Goal: Transaction & Acquisition: Purchase product/service

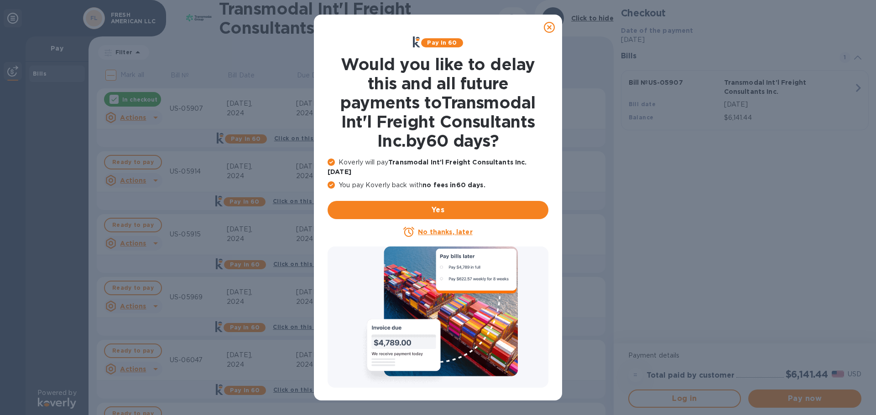
click at [551, 26] on icon at bounding box center [549, 27] width 11 height 11
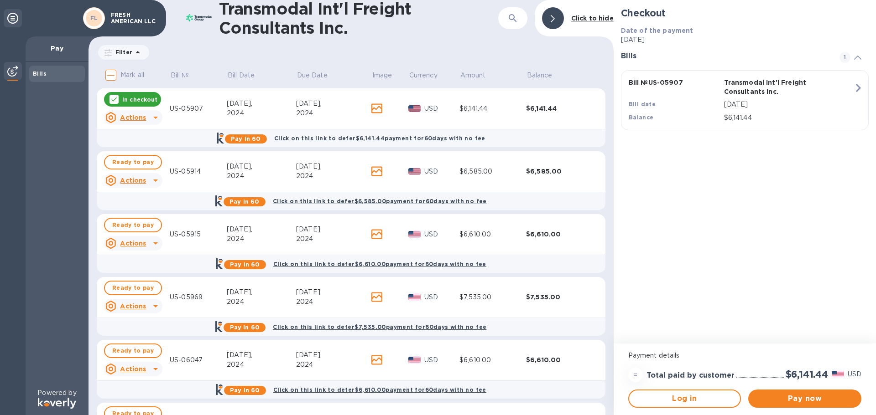
scroll to position [185, 0]
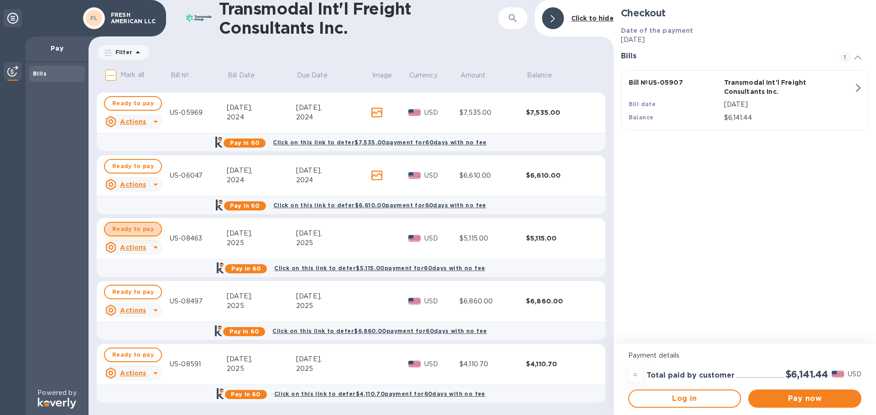
click at [138, 228] on span "Ready to pay" at bounding box center [133, 229] width 42 height 11
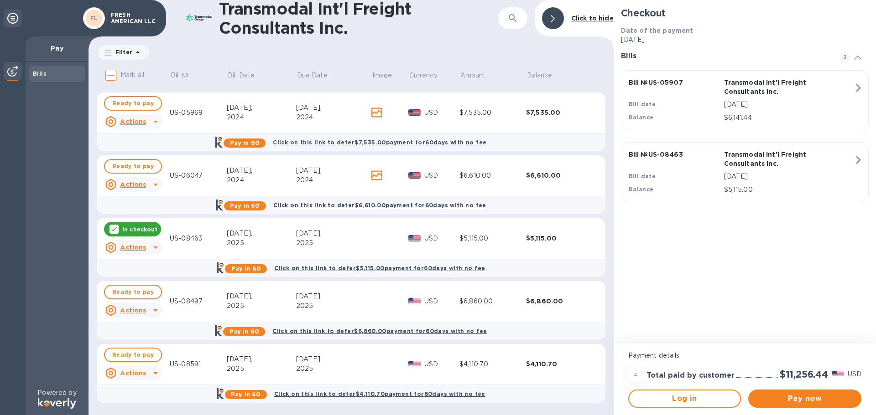
scroll to position [0, 0]
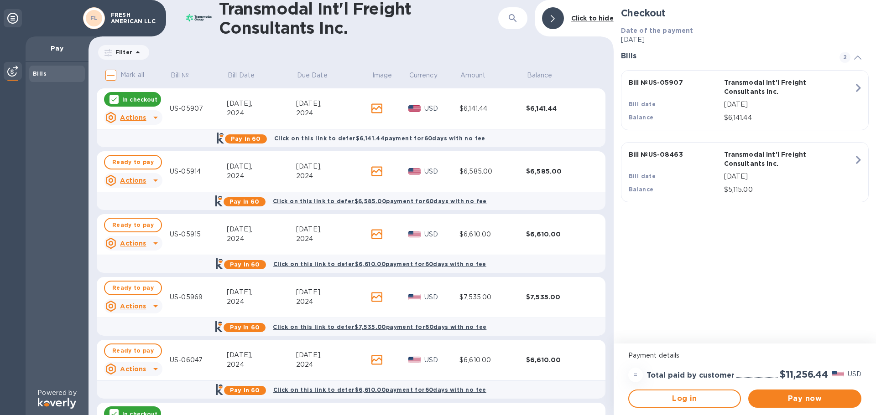
click at [111, 95] on div at bounding box center [113, 99] width 9 height 9
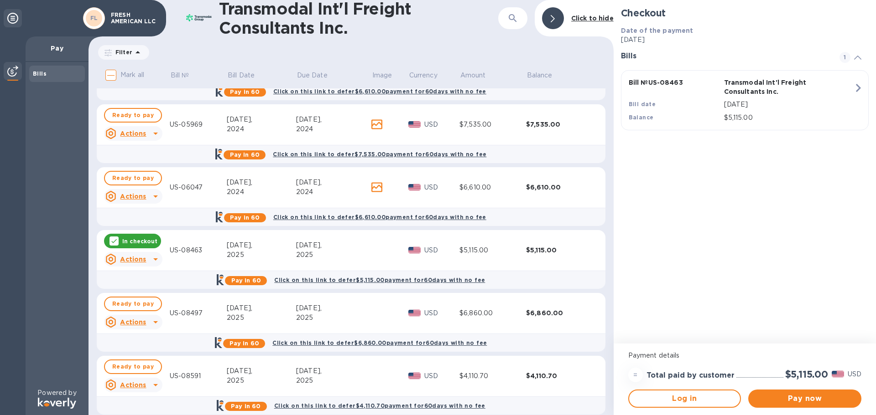
scroll to position [185, 0]
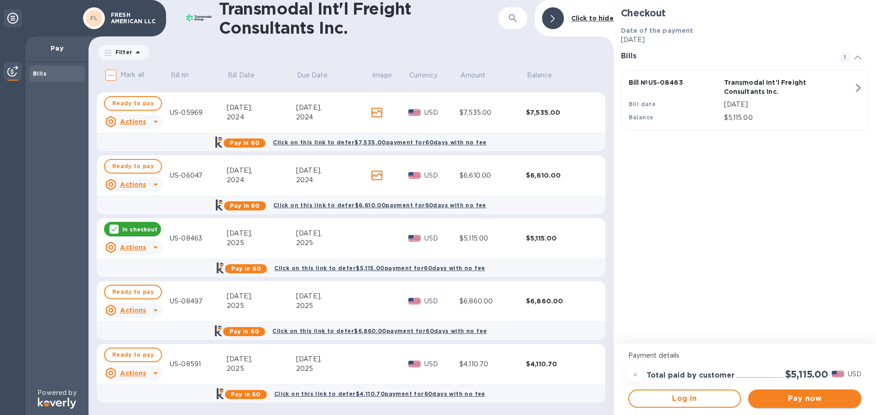
click at [804, 399] on span "Pay now" at bounding box center [804, 399] width 99 height 11
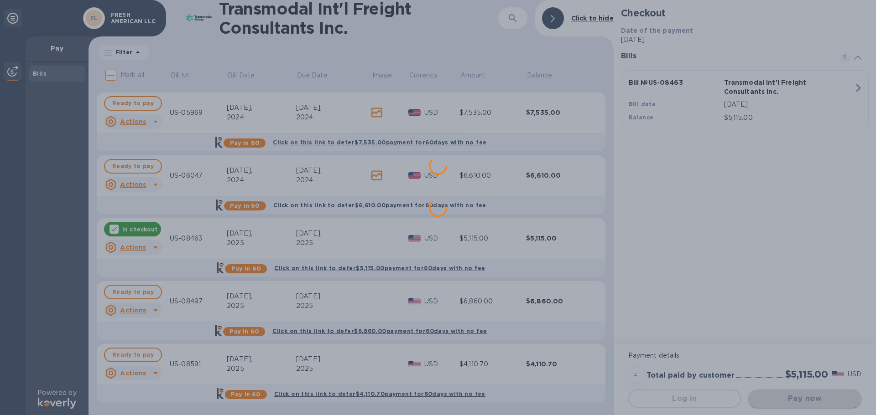
scroll to position [0, 0]
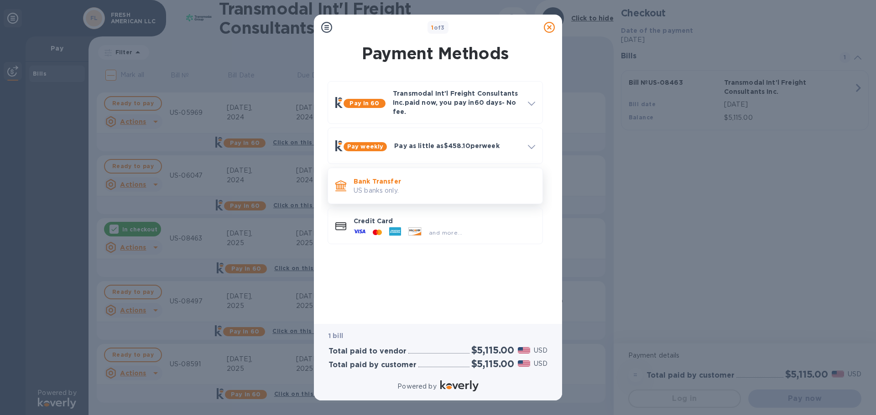
click at [411, 187] on p "US banks only." at bounding box center [444, 191] width 182 height 10
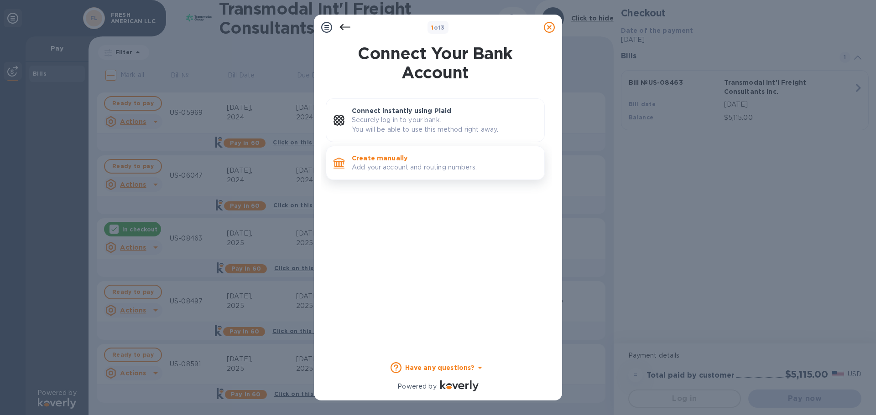
click at [462, 168] on p "Add your account and routing numbers." at bounding box center [444, 168] width 185 height 10
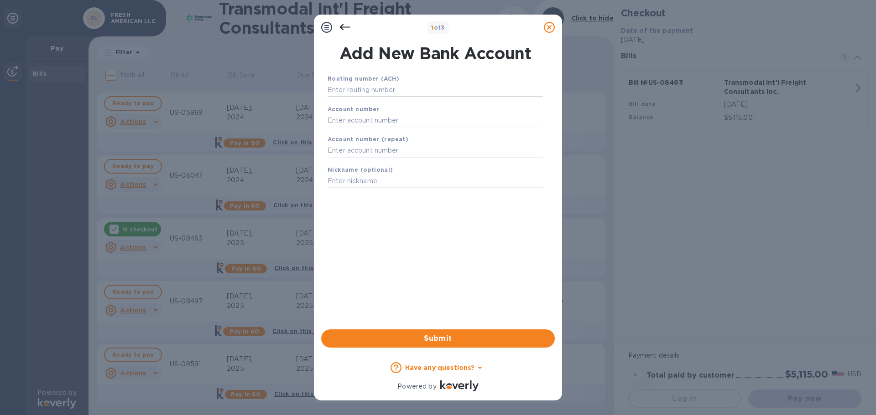
click at [396, 91] on input "text" at bounding box center [434, 90] width 215 height 14
click at [363, 121] on input "text" at bounding box center [434, 121] width 215 height 14
paste input "579057780"
type input "579057780"
click at [347, 145] on input "text" at bounding box center [434, 151] width 215 height 14
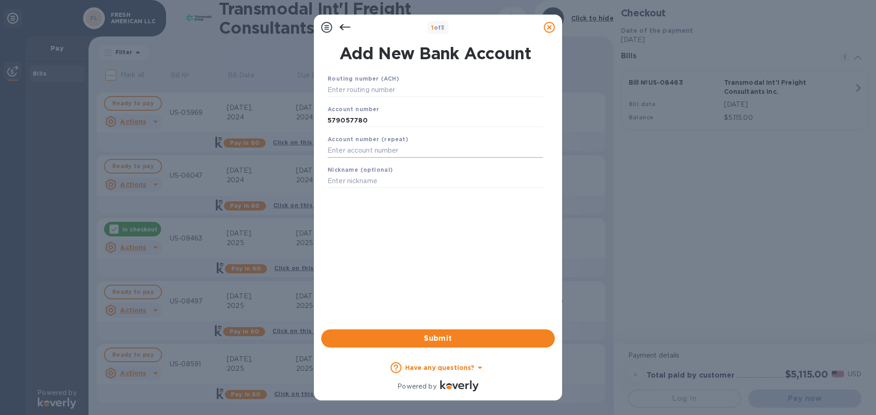
paste input "579057780"
type input "579057780"
click at [349, 90] on input "text" at bounding box center [434, 90] width 215 height 14
paste input "021000021"
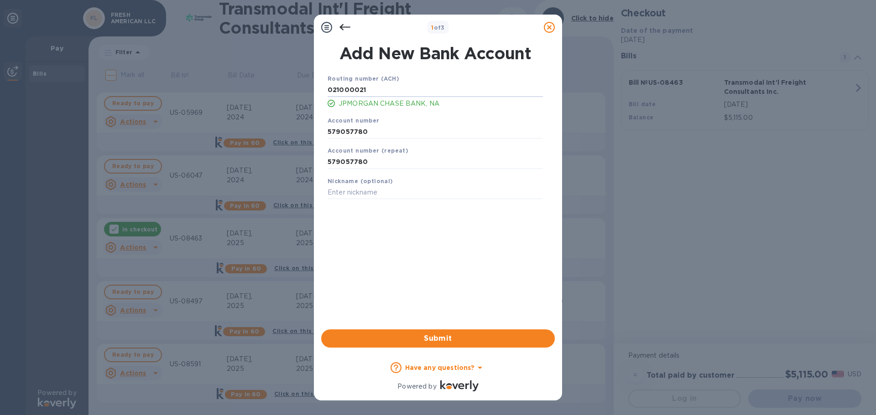
type input "021000021"
click at [393, 193] on input "text" at bounding box center [434, 193] width 215 height 14
paste input "Fresh American LLC"
type input "Fresh American LLC"
click at [420, 341] on span "Submit" at bounding box center [437, 338] width 219 height 11
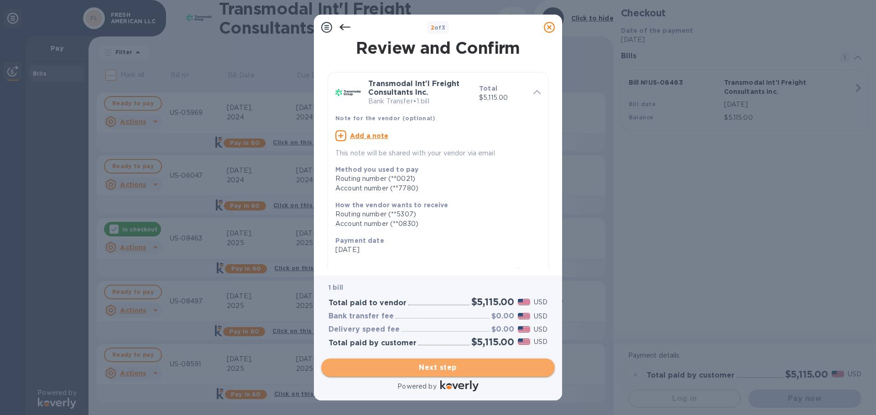
click at [442, 369] on span "Next step" at bounding box center [437, 368] width 219 height 11
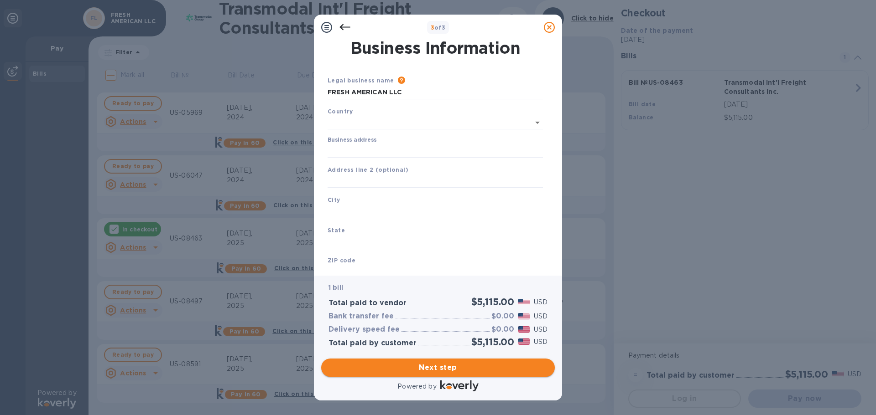
type input "[GEOGRAPHIC_DATA]"
click at [361, 149] on input "Business address" at bounding box center [434, 149] width 215 height 14
click at [340, 150] on input "Business address" at bounding box center [434, 149] width 215 height 14
paste input "[STREET_ADDRESS]"
type input "[STREET_ADDRESS]"
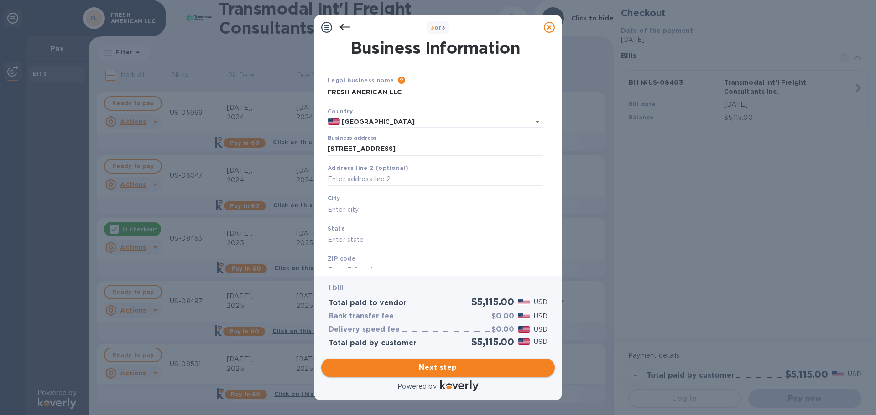
type input "[GEOGRAPHIC_DATA]"
type input "MA"
type input "01201"
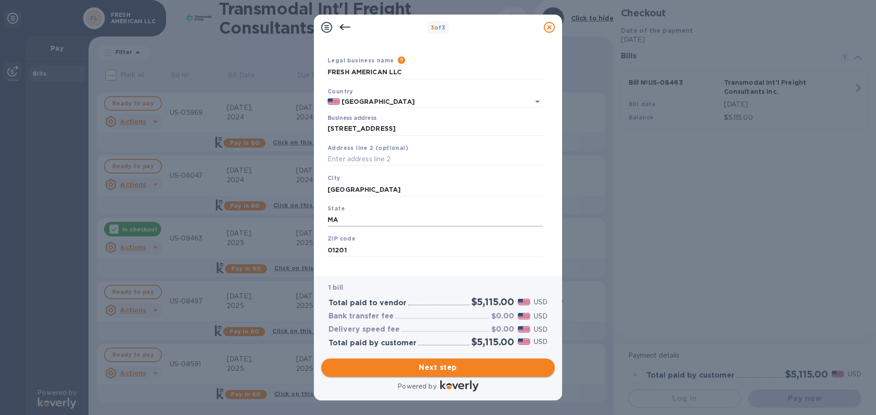
scroll to position [31, 0]
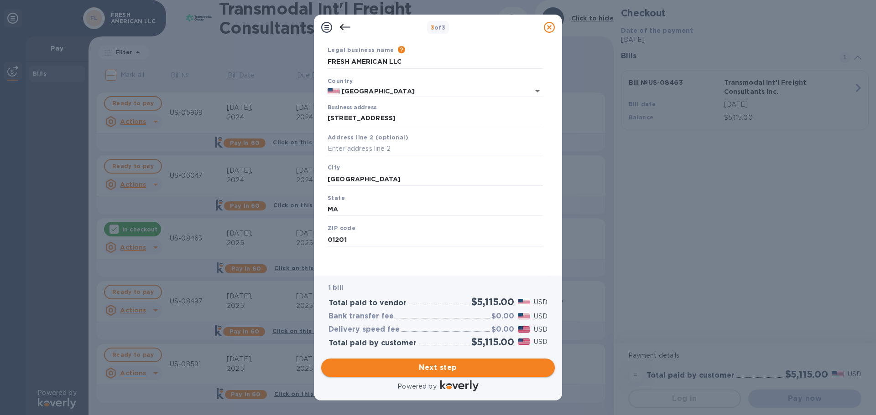
click at [435, 370] on span "Next step" at bounding box center [437, 368] width 219 height 11
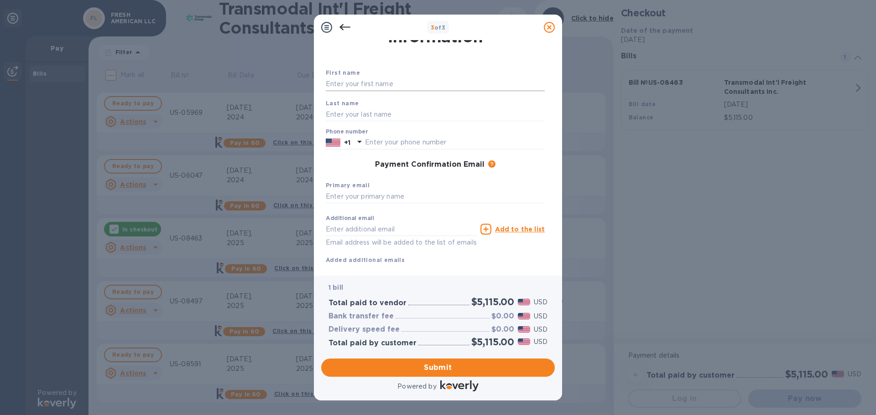
click at [345, 84] on input "text" at bounding box center [435, 85] width 219 height 14
click at [436, 372] on span "Submit" at bounding box center [437, 368] width 219 height 11
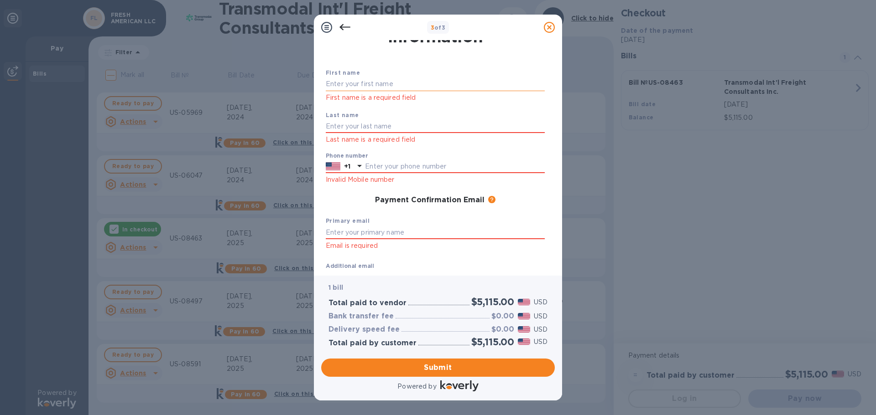
click at [385, 85] on input "text" at bounding box center [435, 85] width 219 height 14
type input "jobelle"
type input "beroy"
type input "2017445232"
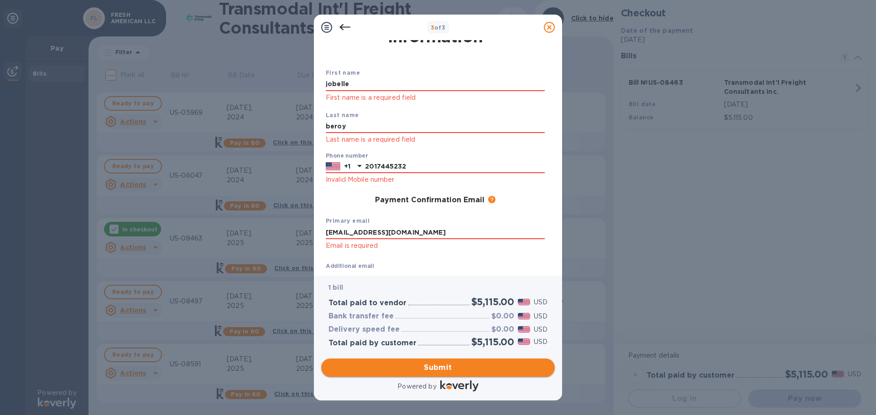
type input "[EMAIL_ADDRESS][DOMAIN_NAME]"
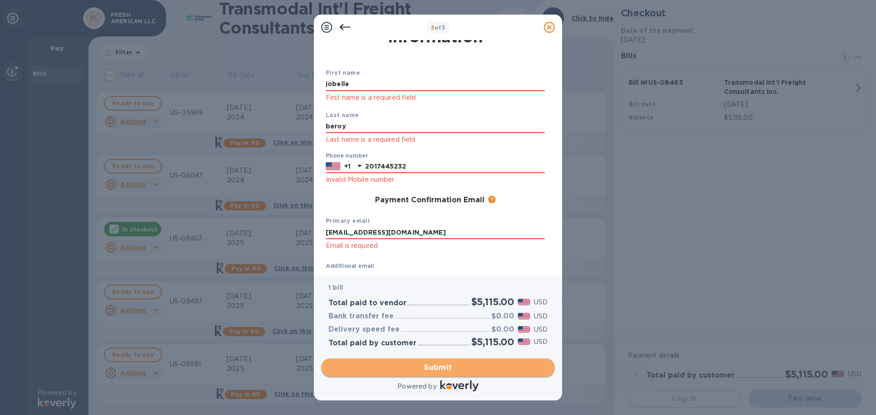
click at [431, 371] on span "Submit" at bounding box center [437, 368] width 219 height 11
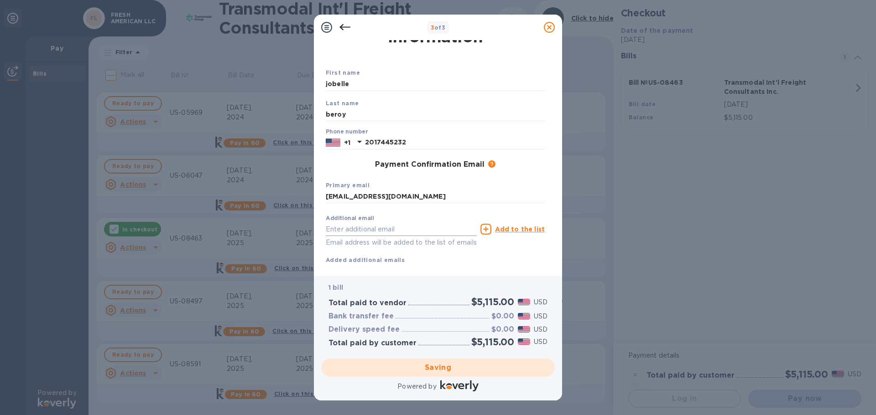
click at [361, 234] on input "text" at bounding box center [401, 230] width 151 height 14
click at [354, 227] on input "ap@" at bounding box center [401, 230] width 151 height 14
type input "[EMAIL_ADDRESS][DOMAIN_NAME]"
click at [488, 250] on div "Additional email [EMAIL_ADDRESS][DOMAIN_NAME] Email address will be added to th…" at bounding box center [435, 238] width 219 height 54
click at [531, 228] on u "Add to the list" at bounding box center [520, 229] width 50 height 7
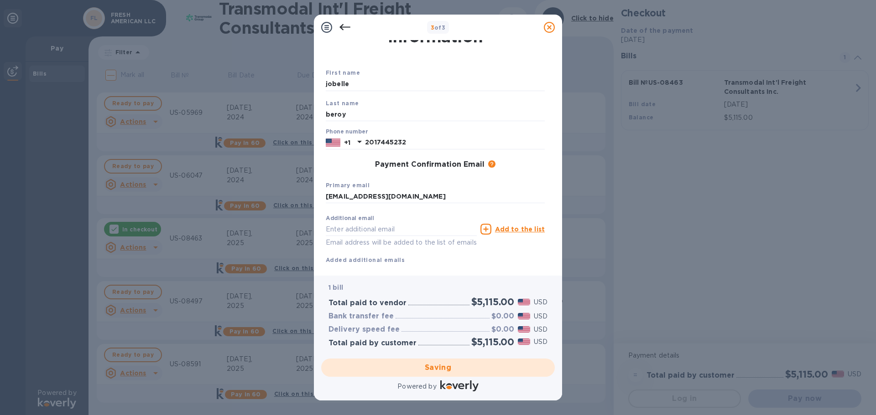
click at [417, 372] on div "Saving" at bounding box center [437, 368] width 241 height 26
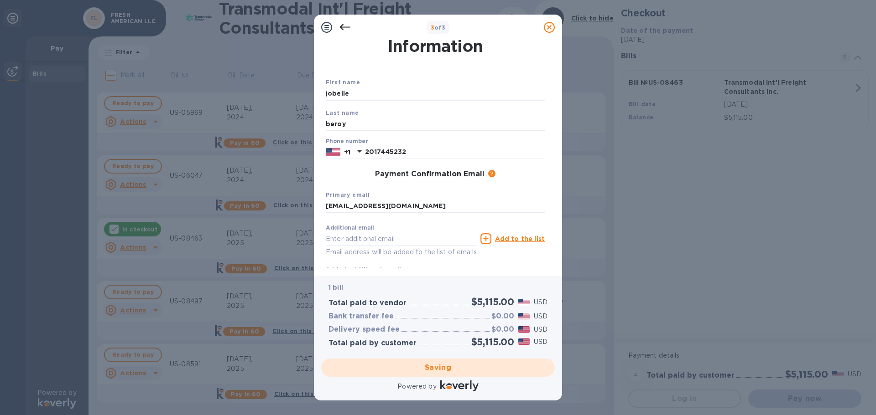
scroll to position [0, 0]
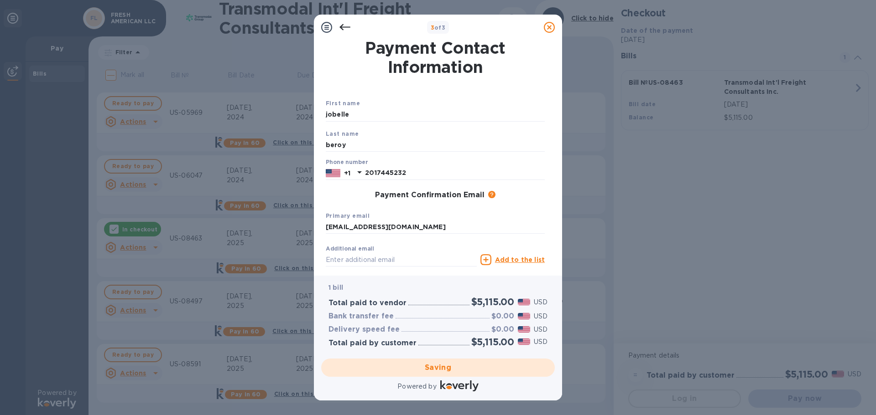
click at [436, 365] on div "Saving" at bounding box center [437, 368] width 241 height 26
click at [347, 25] on icon at bounding box center [344, 27] width 11 height 11
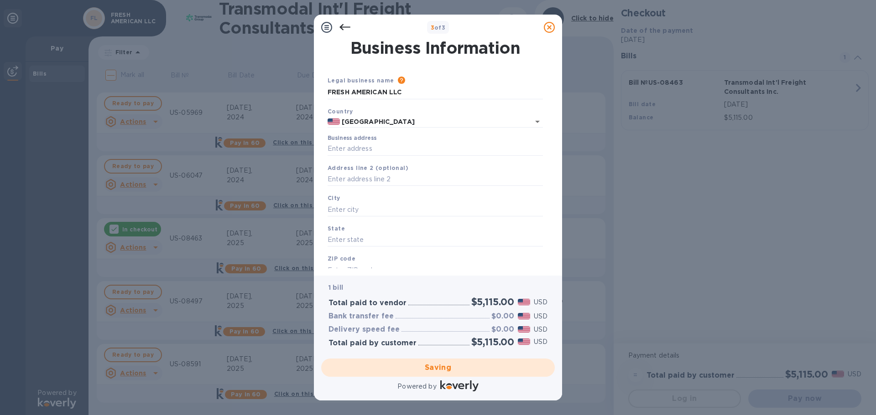
click at [347, 25] on icon at bounding box center [344, 27] width 11 height 11
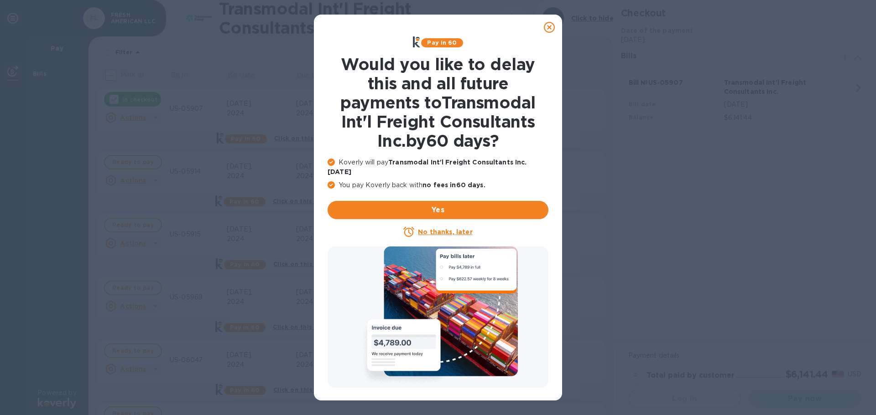
click at [447, 228] on u "No thanks, later" at bounding box center [445, 231] width 54 height 7
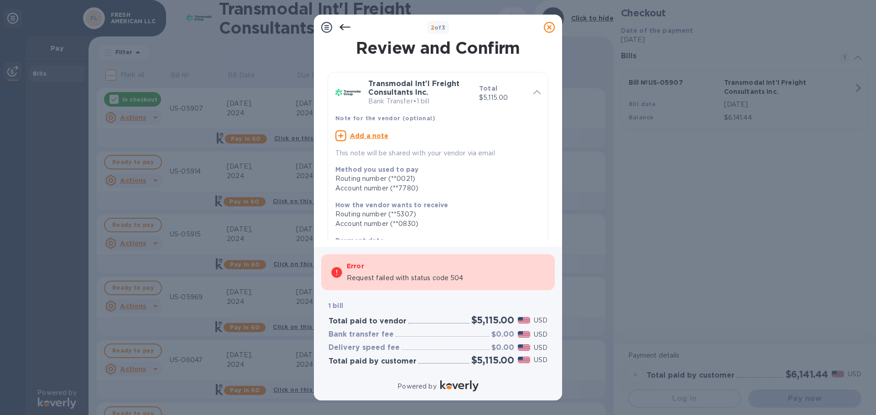
scroll to position [139, 0]
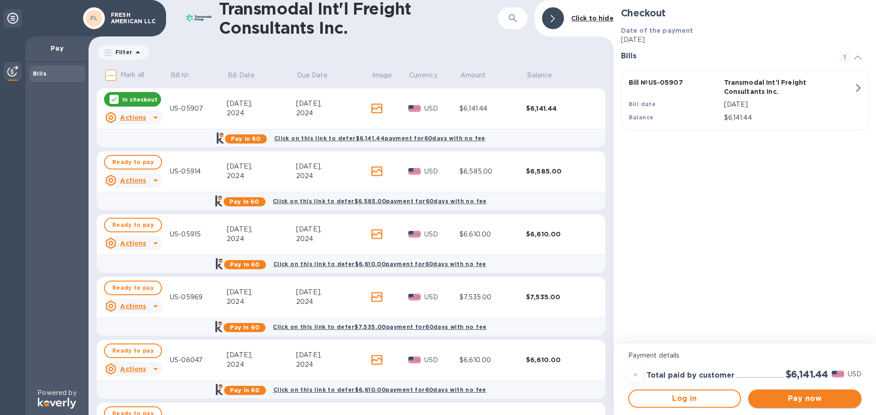
click at [804, 391] on button "Pay now" at bounding box center [804, 399] width 113 height 18
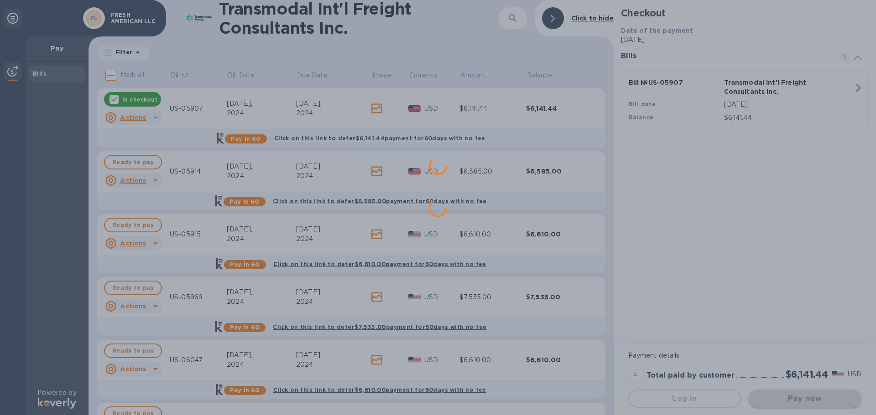
scroll to position [0, 0]
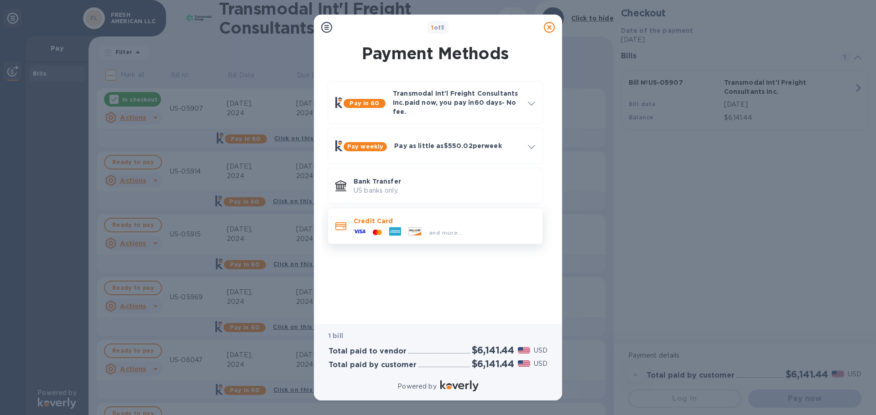
click at [450, 223] on p "Credit Card" at bounding box center [444, 221] width 182 height 9
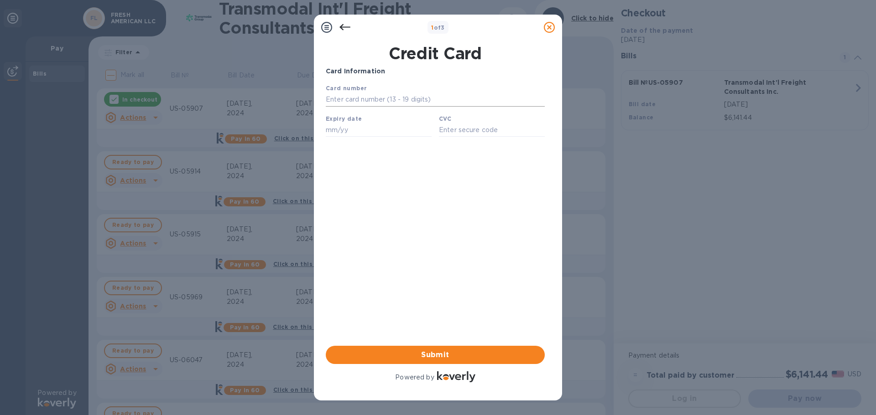
click at [368, 99] on input "text" at bounding box center [435, 100] width 219 height 14
click at [345, 31] on icon at bounding box center [344, 27] width 11 height 11
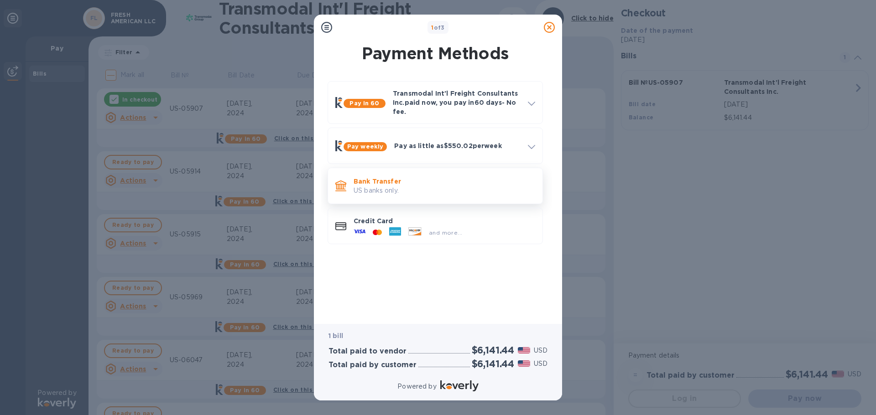
click at [417, 186] on p "US banks only." at bounding box center [444, 191] width 182 height 10
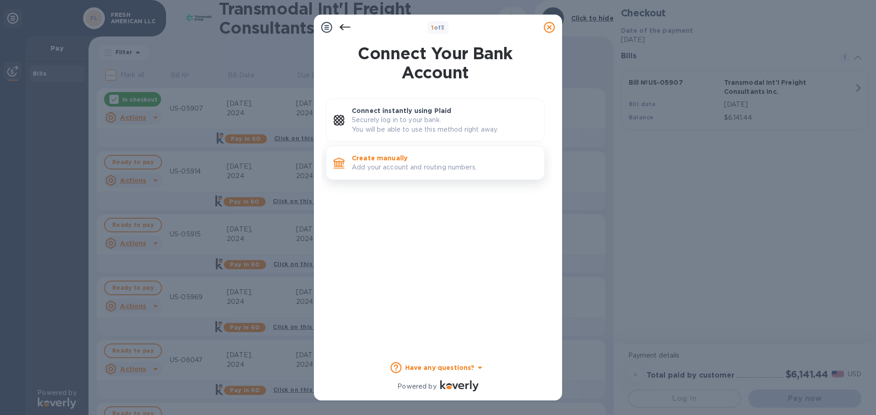
click at [425, 165] on p "Add your account and routing numbers." at bounding box center [444, 168] width 185 height 10
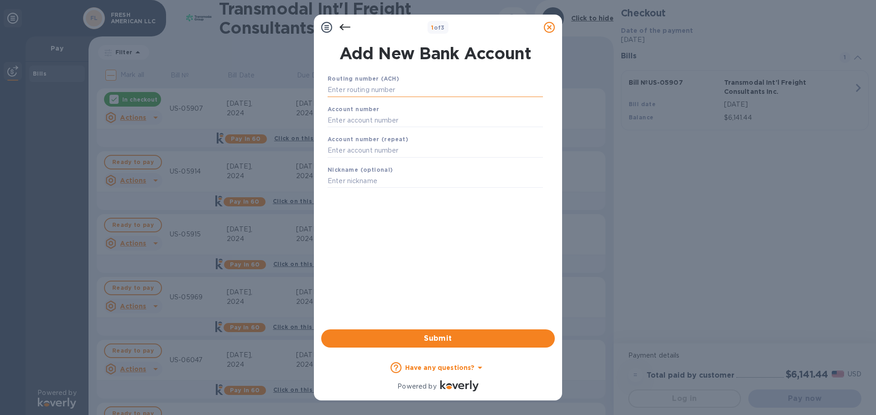
click at [395, 91] on input "text" at bounding box center [434, 90] width 215 height 14
click at [369, 87] on input "text" at bounding box center [434, 90] width 215 height 14
paste input "021000021"
type input "021000021"
click at [367, 131] on input "text" at bounding box center [434, 132] width 215 height 14
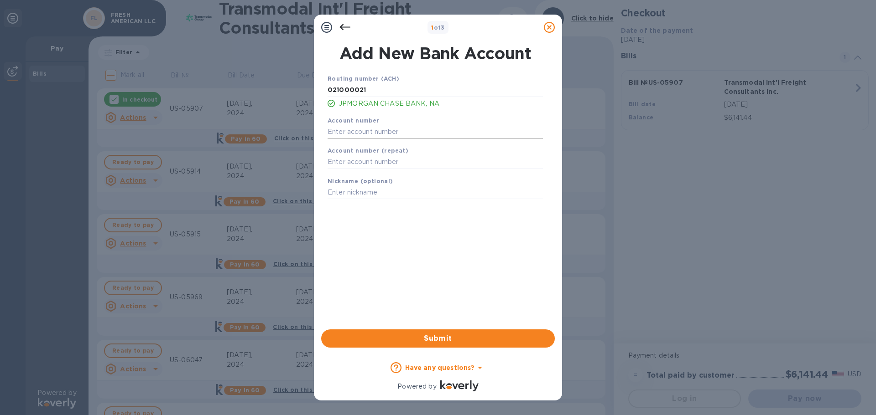
click at [384, 132] on input "text" at bounding box center [434, 132] width 215 height 14
paste input "579057780"
type input "579057780"
click at [377, 160] on input "text" at bounding box center [434, 163] width 215 height 14
paste input "579057780"
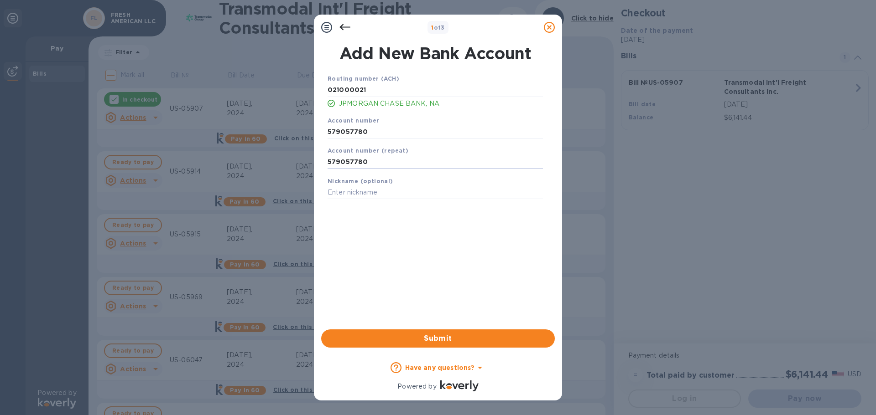
type input "579057780"
click at [379, 191] on input "text" at bounding box center [434, 193] width 215 height 14
paste input "Fresh American LLC"
type input "Fresh American LLC"
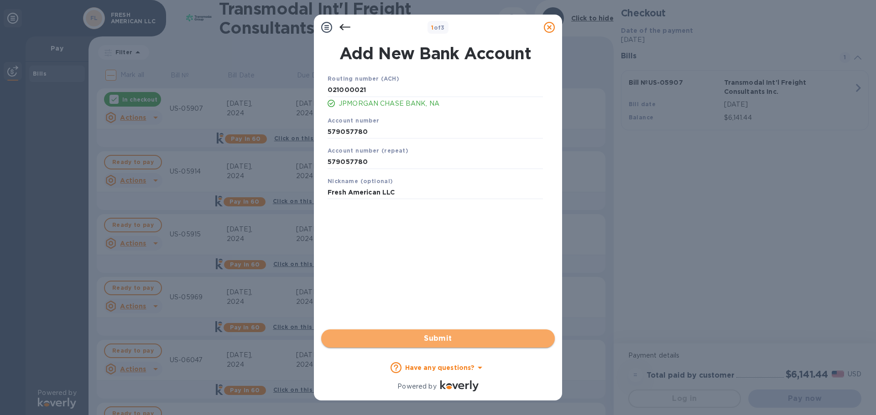
click at [441, 332] on button "Submit" at bounding box center [437, 339] width 233 height 18
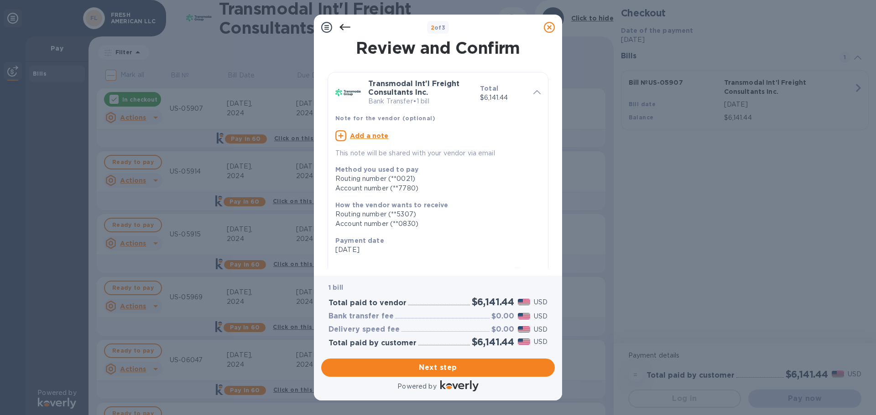
click at [343, 29] on icon at bounding box center [344, 27] width 11 height 6
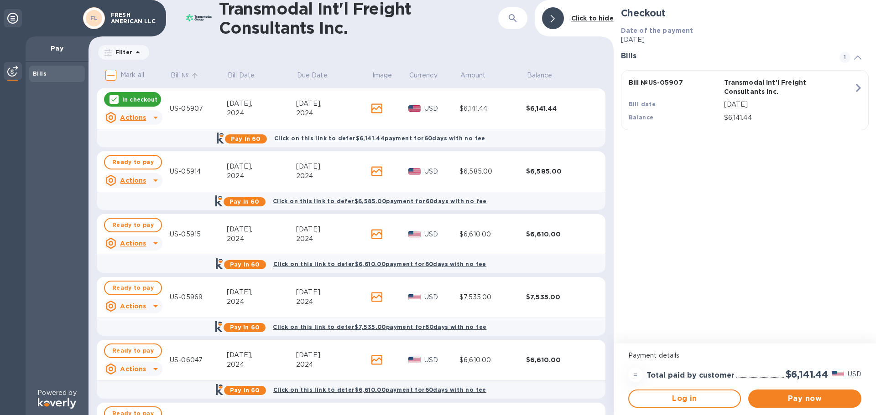
click at [176, 72] on p "Bill №" at bounding box center [180, 76] width 19 height 10
click at [177, 80] on p "Bill №" at bounding box center [180, 76] width 19 height 10
click at [134, 76] on p "Mark all" at bounding box center [132, 75] width 24 height 10
click at [120, 76] on input "Mark all" at bounding box center [110, 75] width 19 height 19
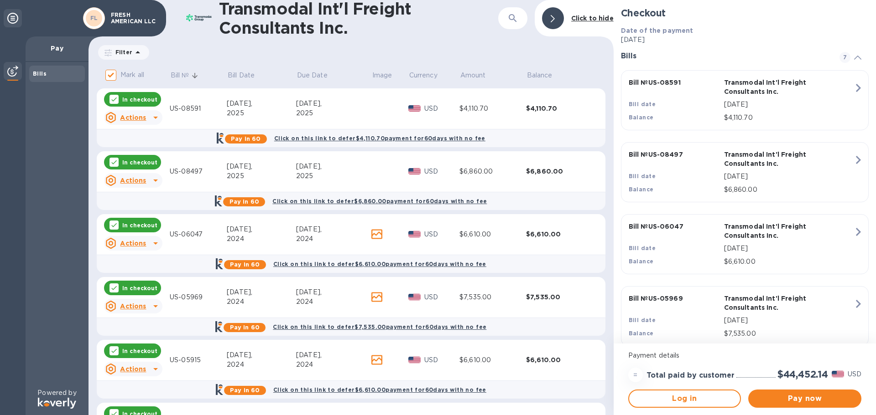
click at [134, 76] on p "Mark all" at bounding box center [132, 75] width 24 height 10
click at [120, 76] on input "Mark all" at bounding box center [110, 75] width 19 height 19
checkbox input "false"
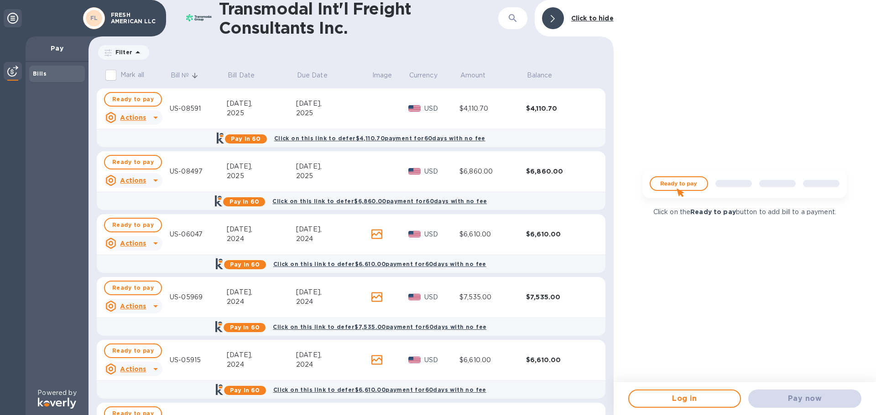
click at [16, 22] on icon at bounding box center [12, 18] width 11 height 11
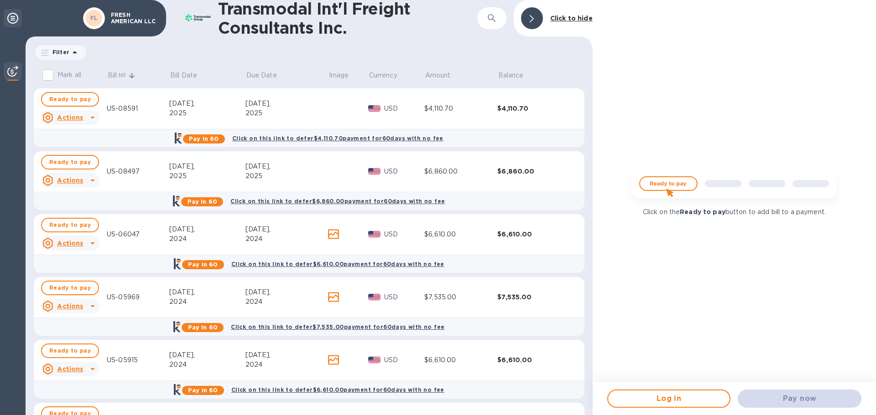
click at [14, 19] on icon at bounding box center [12, 18] width 11 height 11
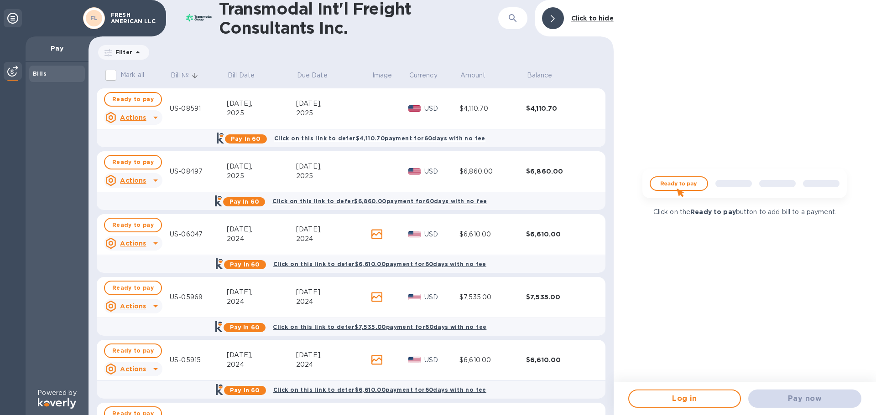
click at [130, 52] on p "Filter" at bounding box center [122, 52] width 21 height 8
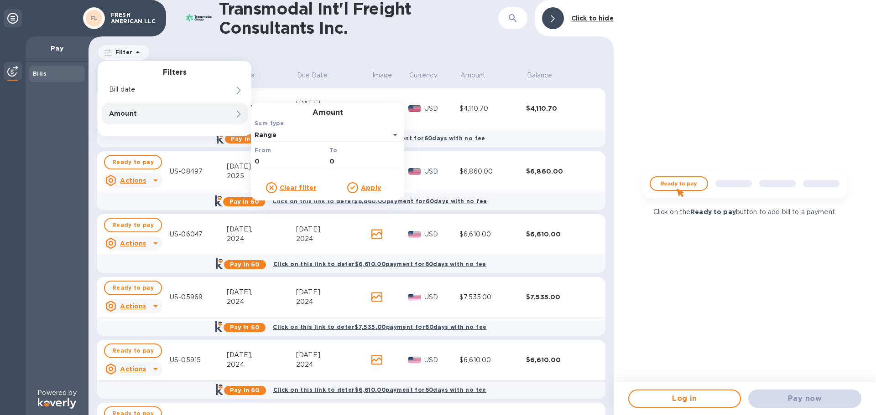
click at [585, 19] on b "Click to hide" at bounding box center [592, 18] width 42 height 7
